Goal: Navigation & Orientation: Find specific page/section

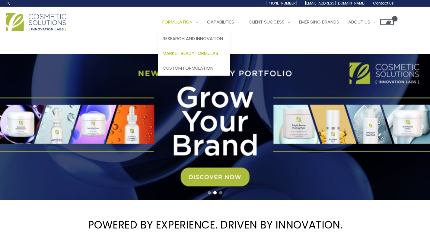
click at [181, 53] on span "Market Ready Formulas" at bounding box center [191, 53] width 56 height 6
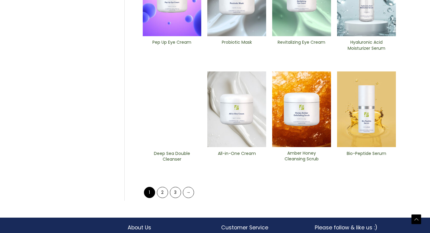
scroll to position [281, 0]
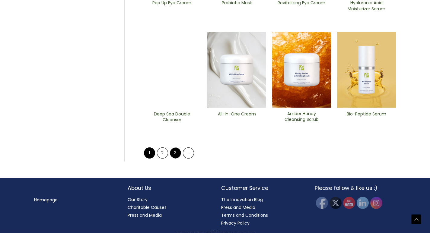
click at [175, 155] on link "3" at bounding box center [175, 153] width 11 height 11
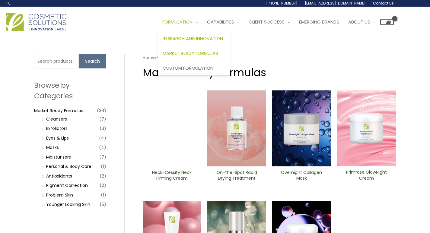
click at [200, 36] on span "Research and Innovation" at bounding box center [193, 38] width 60 height 6
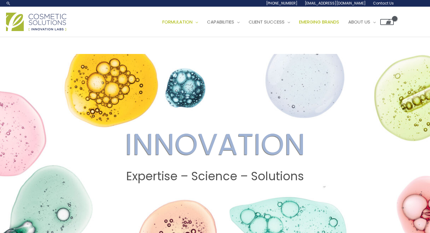
click at [319, 22] on span "Emerging Brands" at bounding box center [319, 22] width 40 height 6
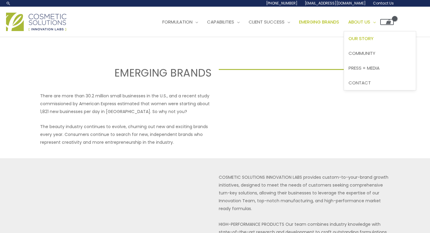
click at [373, 39] on span "Our Story" at bounding box center [360, 38] width 25 height 6
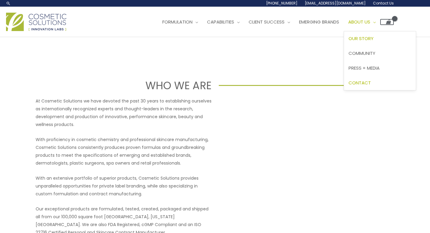
click at [371, 81] on span "Contact" at bounding box center [359, 83] width 22 height 6
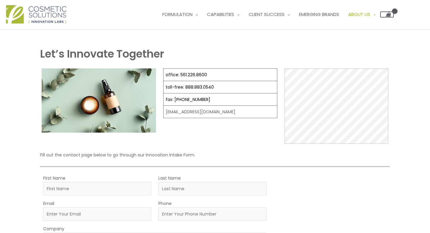
scroll to position [10, 0]
